Goal: Transaction & Acquisition: Register for event/course

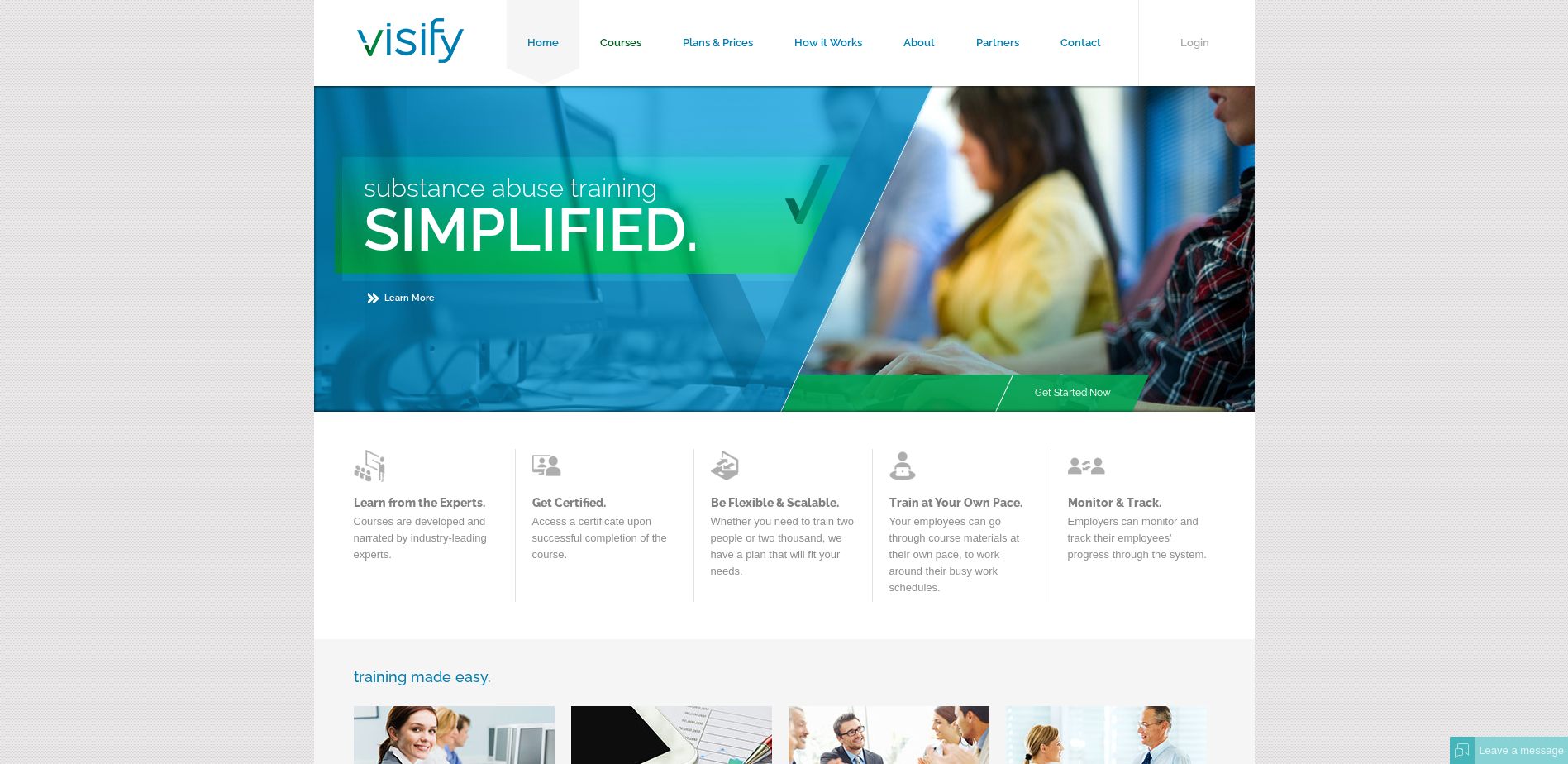
click at [623, 47] on link "Courses" at bounding box center [620, 43] width 82 height 86
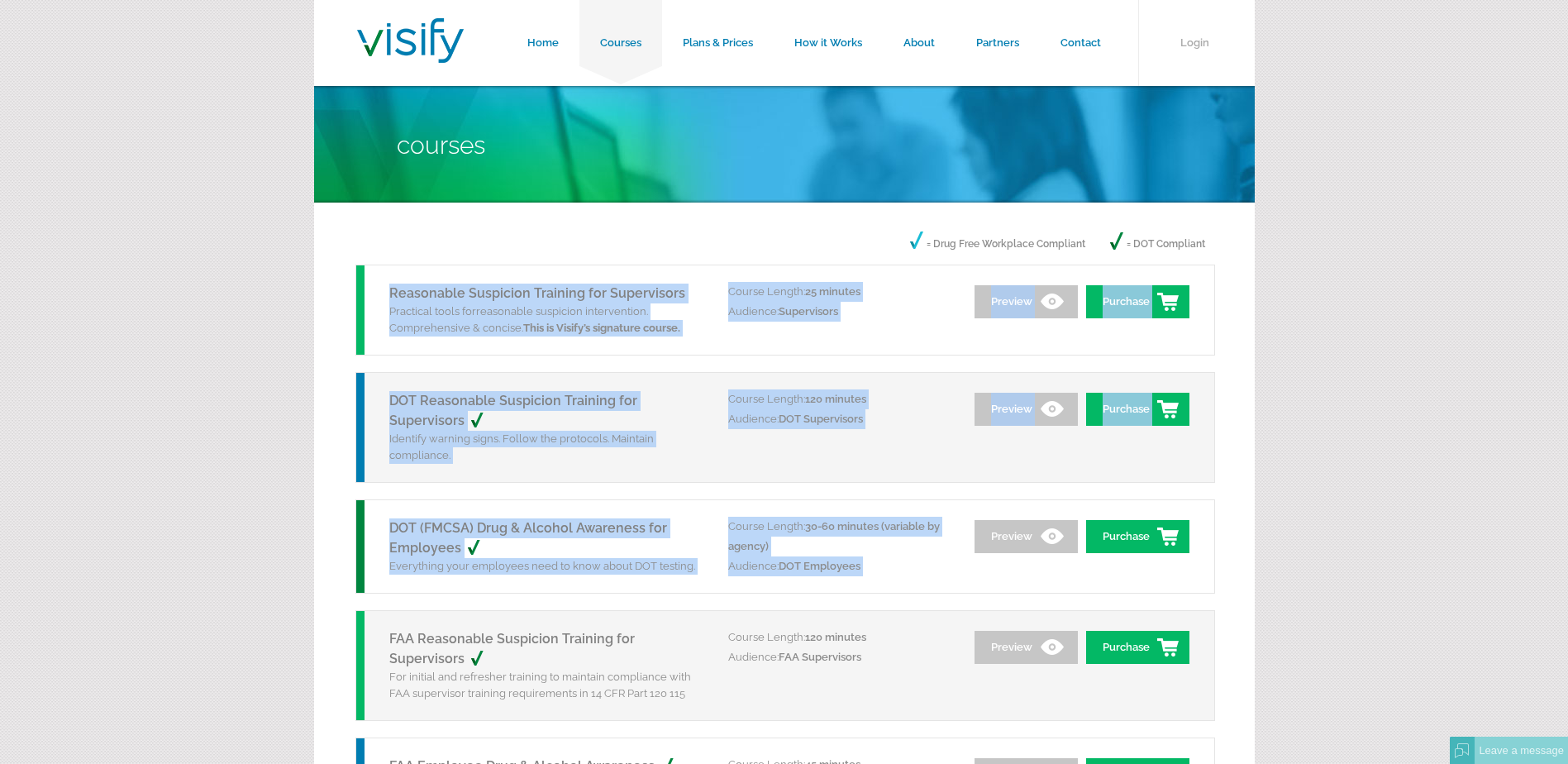
drag, startPoint x: 337, startPoint y: 307, endPoint x: 1154, endPoint y: 568, distance: 857.7
